Goal: Task Accomplishment & Management: Manage account settings

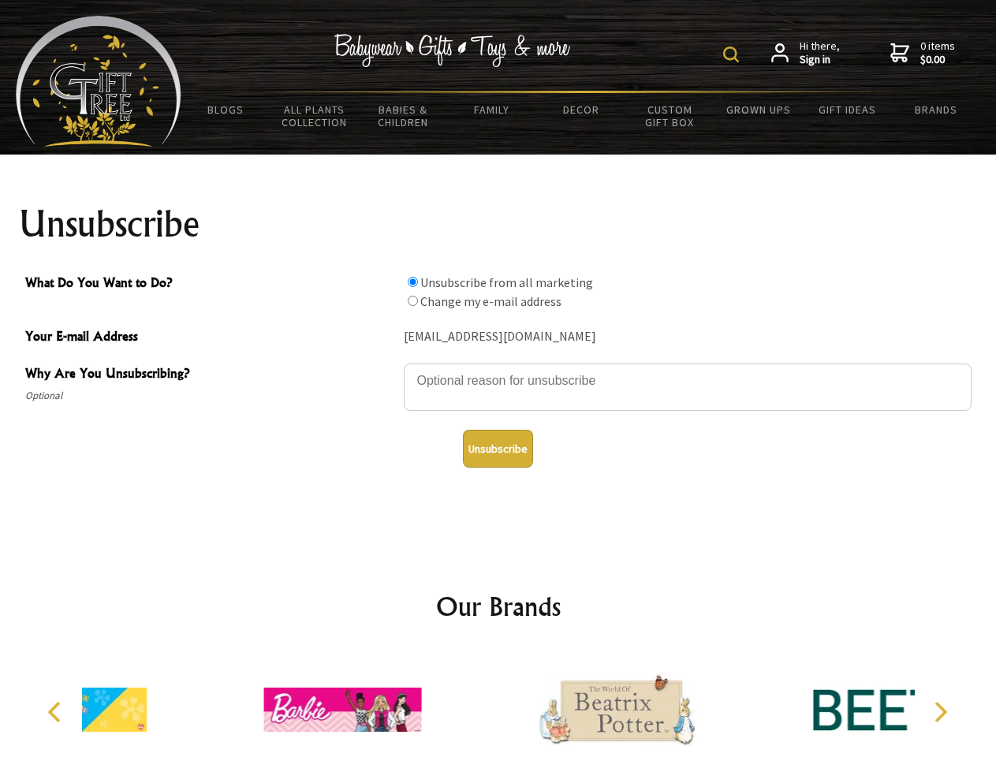
click at [733, 54] on img at bounding box center [731, 55] width 16 height 16
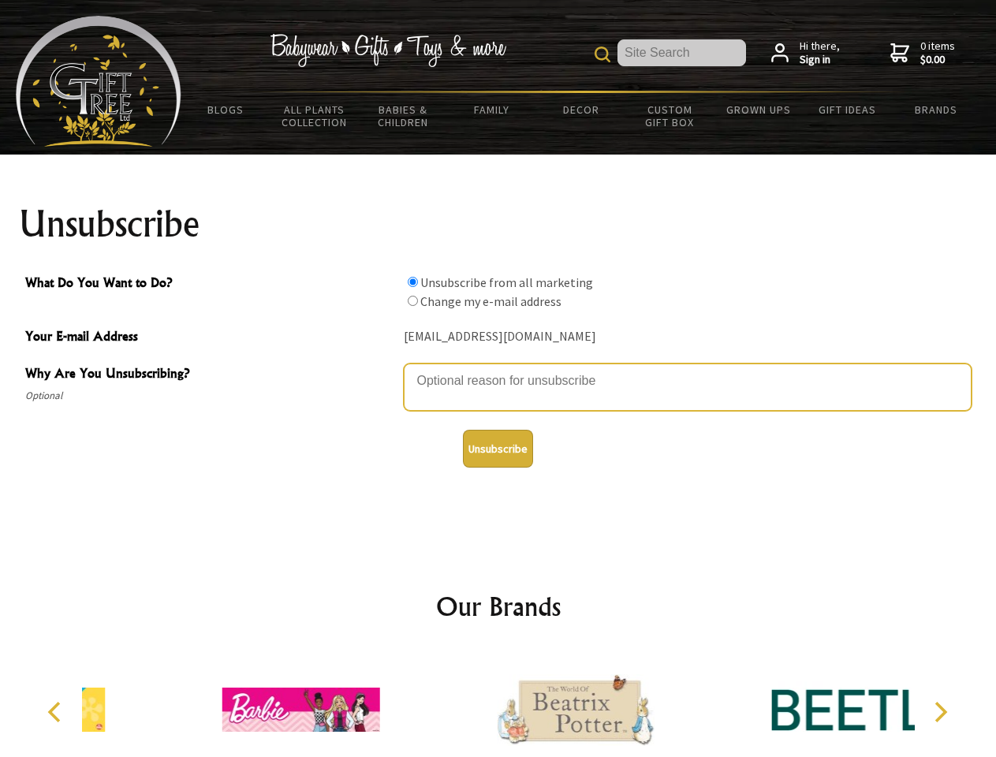
click at [498, 369] on textarea "Why Are You Unsubscribing?" at bounding box center [688, 387] width 568 height 47
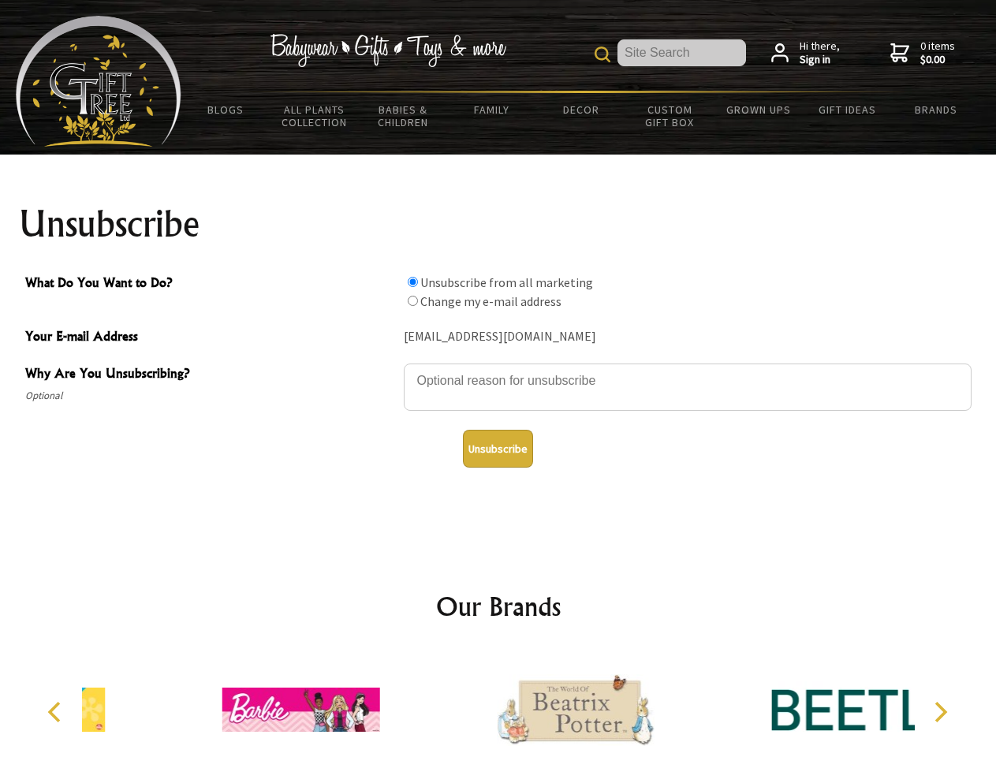
click at [412, 282] on input "What Do You Want to Do?" at bounding box center [413, 282] width 10 height 10
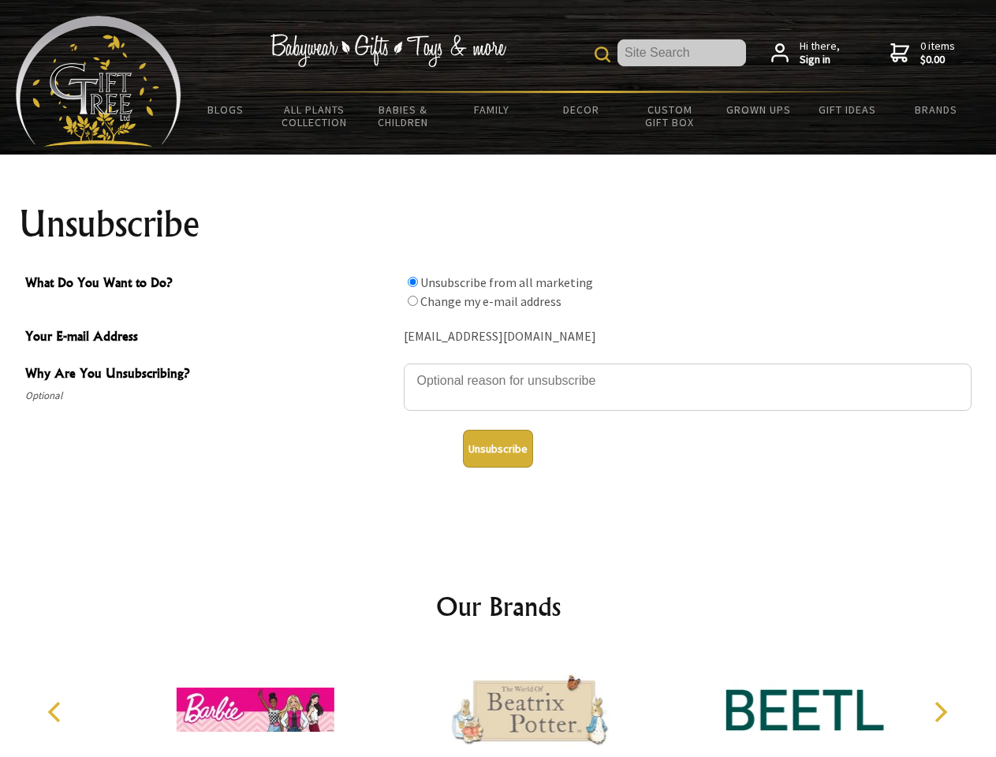
click at [412, 300] on input "What Do You Want to Do?" at bounding box center [413, 301] width 10 height 10
radio input "true"
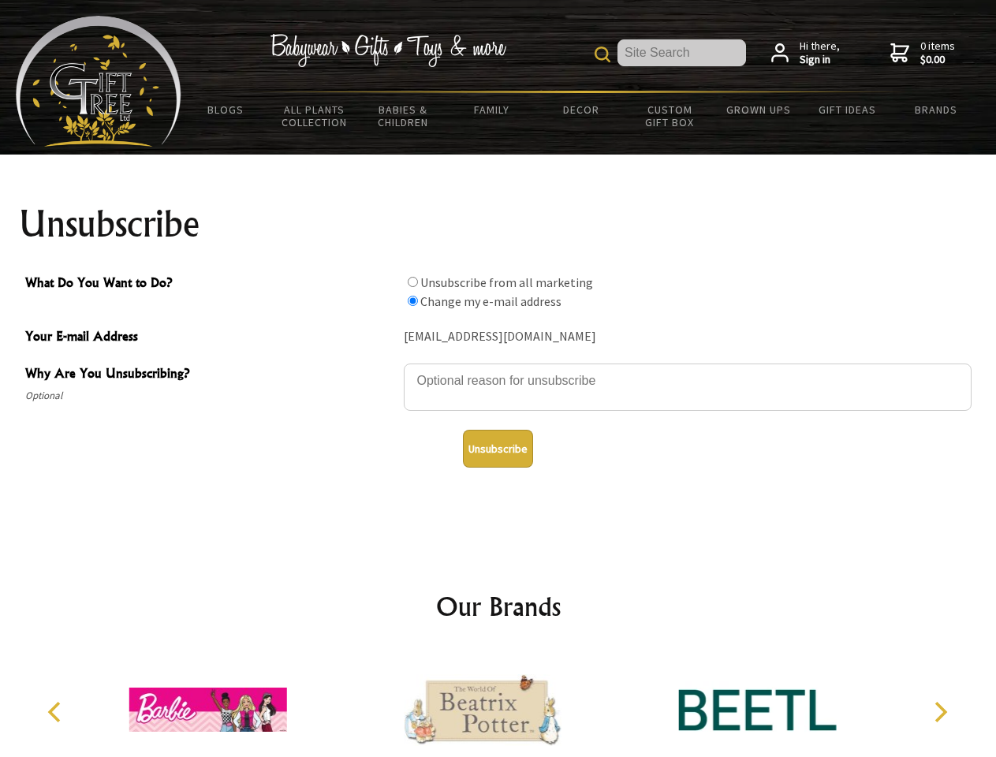
click at [498, 449] on button "Unsubscribe" at bounding box center [498, 449] width 70 height 38
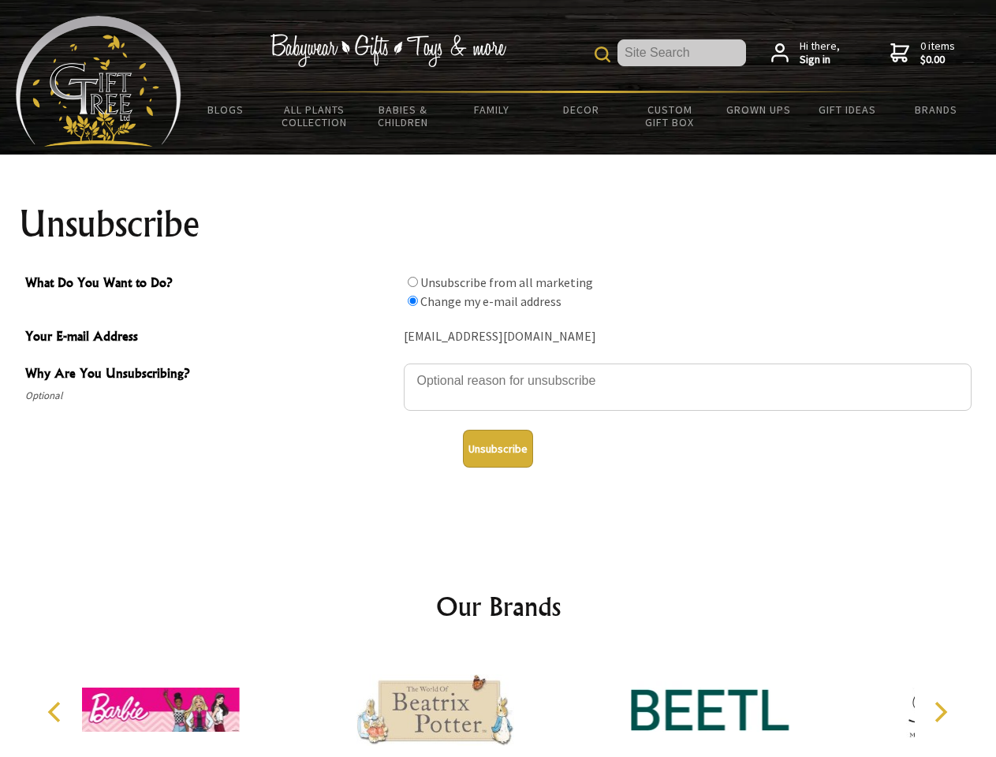
click at [498, 703] on div at bounding box center [435, 712] width 274 height 123
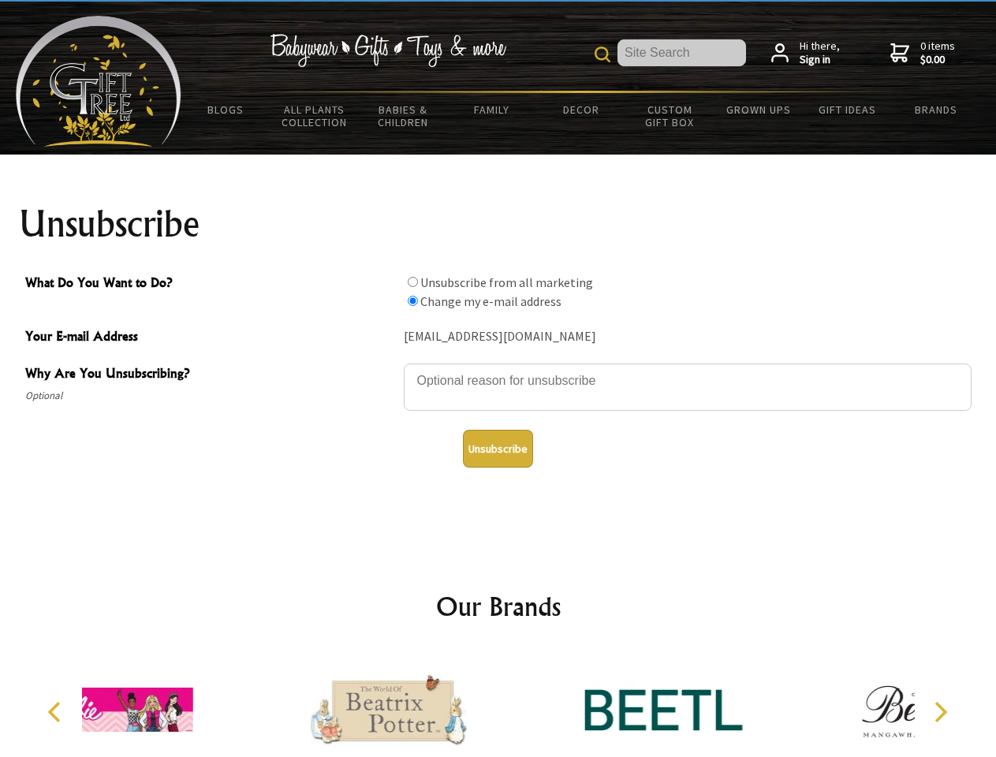
click at [57, 712] on icon "Previous" at bounding box center [56, 712] width 21 height 21
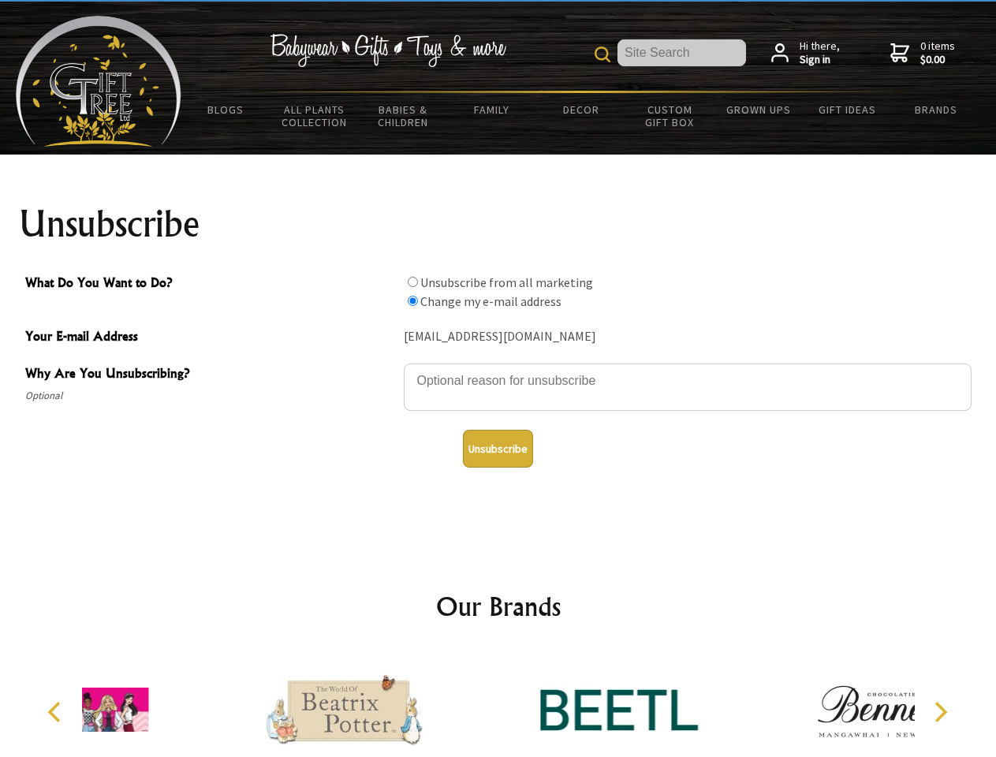
click at [940, 712] on icon "Next" at bounding box center [939, 712] width 21 height 21
